Goal: Task Accomplishment & Management: Manage account settings

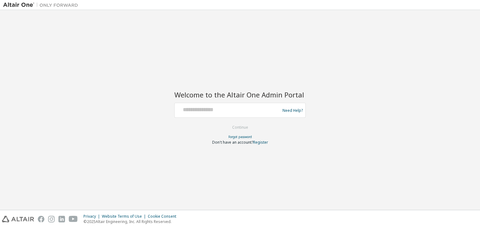
click at [200, 115] on div at bounding box center [228, 110] width 102 height 12
click at [198, 111] on input "text" at bounding box center [228, 108] width 102 height 9
type input "**********"
click at [245, 129] on button "Continue" at bounding box center [239, 127] width 29 height 9
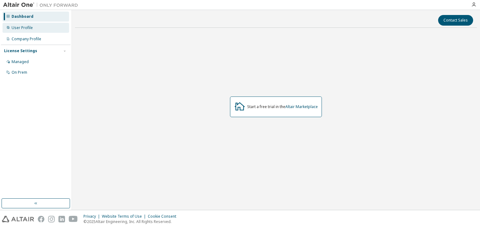
click at [44, 30] on div "User Profile" at bounding box center [35, 28] width 67 height 10
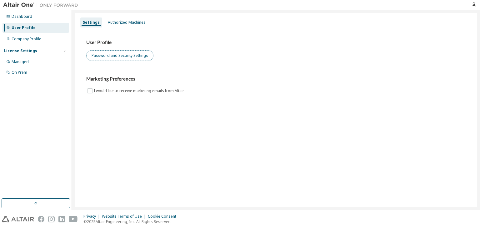
click at [97, 59] on button "Password and Security Settings" at bounding box center [119, 55] width 67 height 11
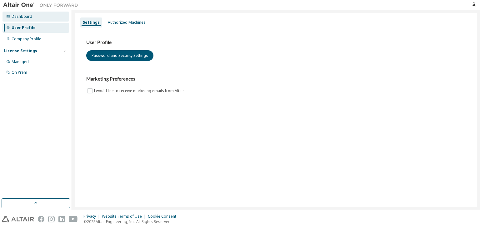
click at [38, 19] on div "Dashboard" at bounding box center [35, 17] width 67 height 10
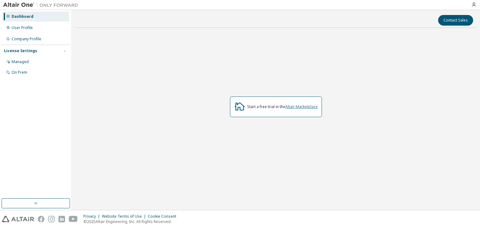
click at [297, 108] on link "Altair Marketplace" at bounding box center [301, 106] width 32 height 5
